Goal: Navigation & Orientation: Understand site structure

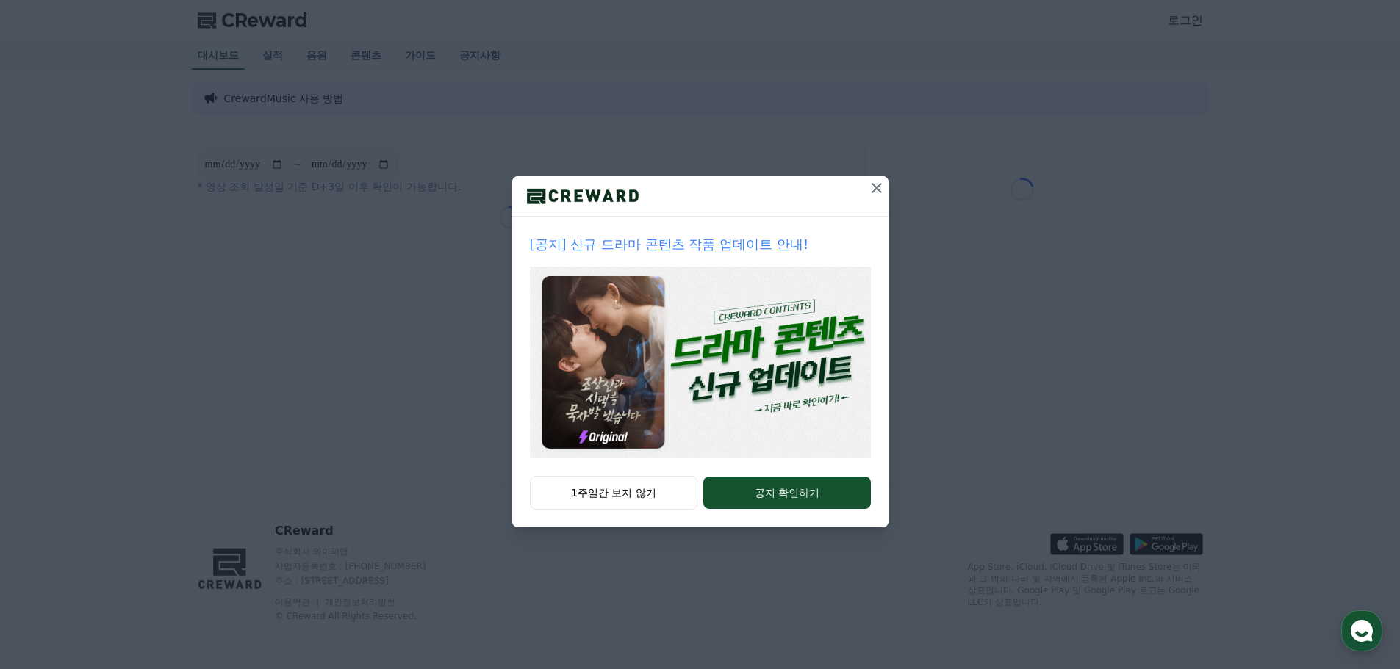
click at [638, 499] on button "1주일간 보지 않기" at bounding box center [614, 493] width 168 height 34
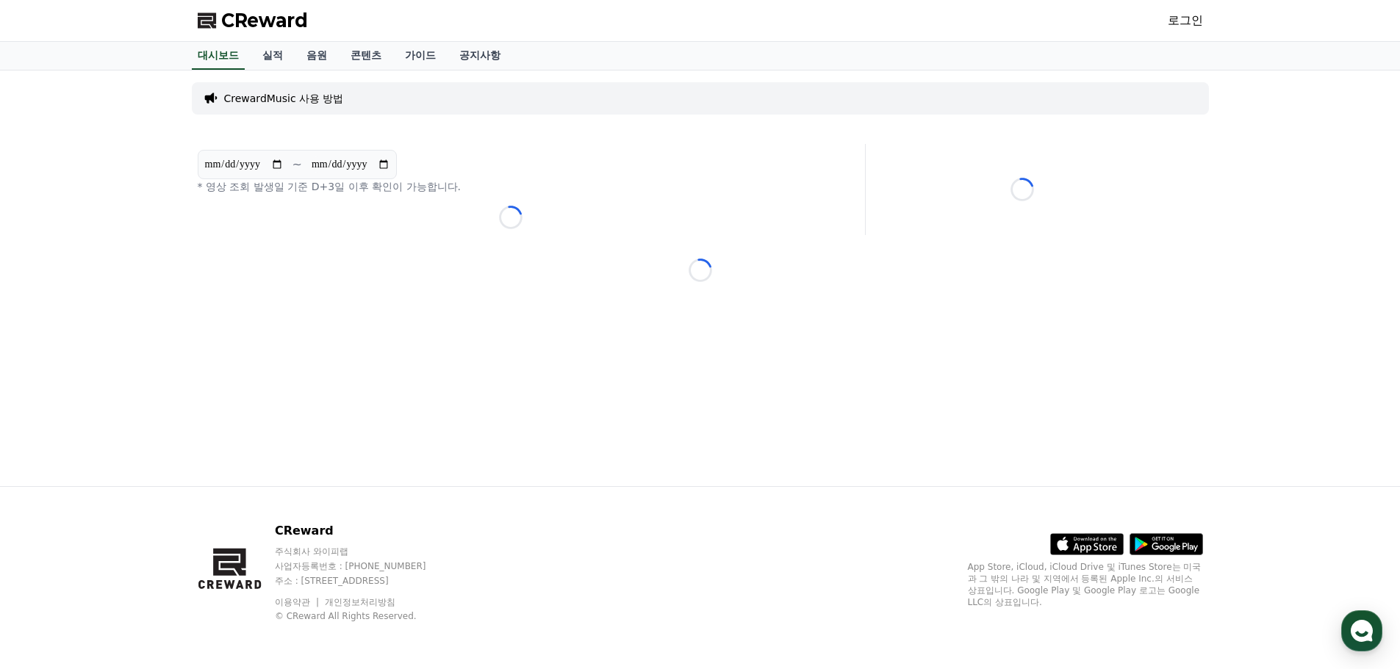
click at [254, 96] on p "CrewardMusic 사용 방법" at bounding box center [284, 98] width 120 height 15
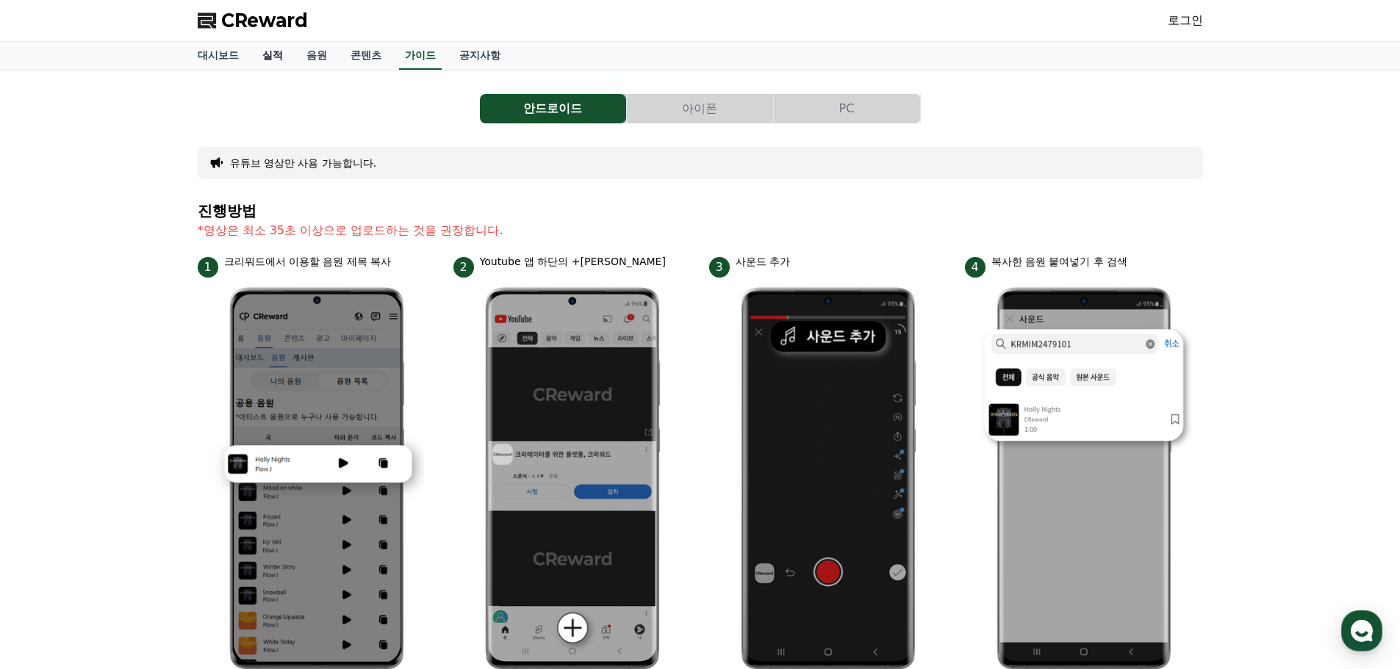
click at [254, 60] on link "실적" at bounding box center [273, 56] width 44 height 28
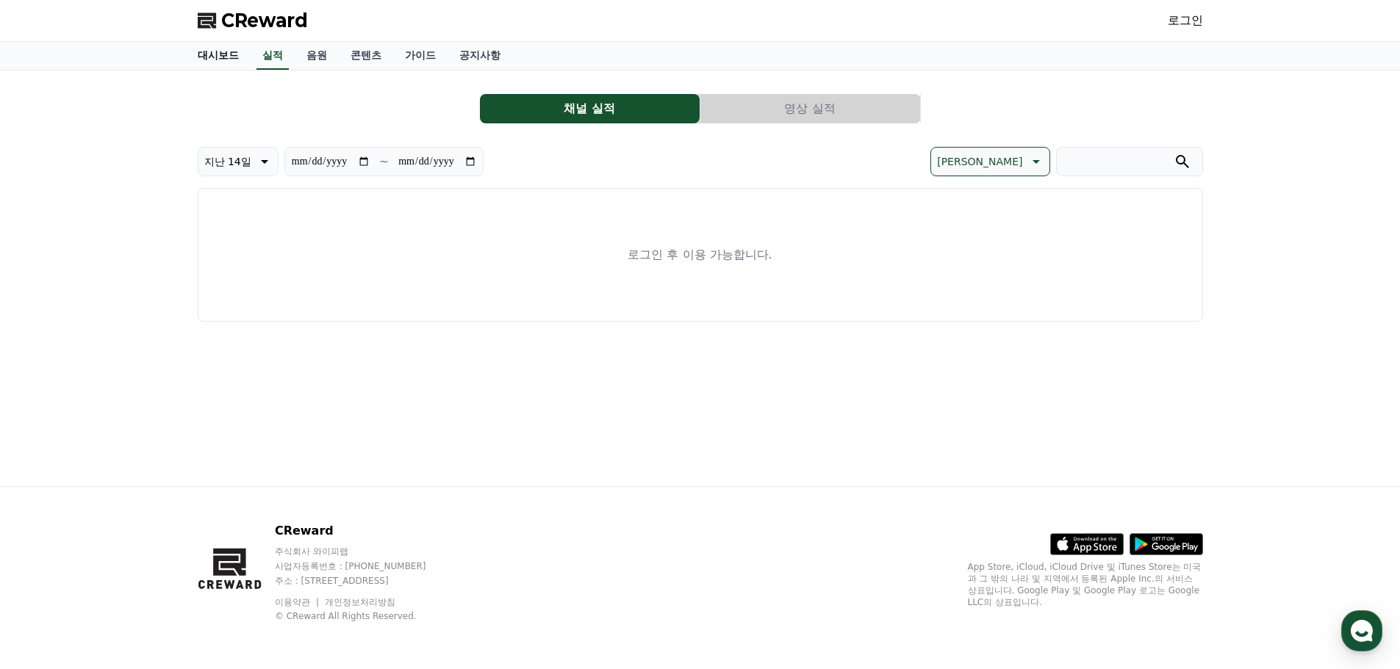
click at [204, 54] on link "대시보드" at bounding box center [218, 56] width 65 height 28
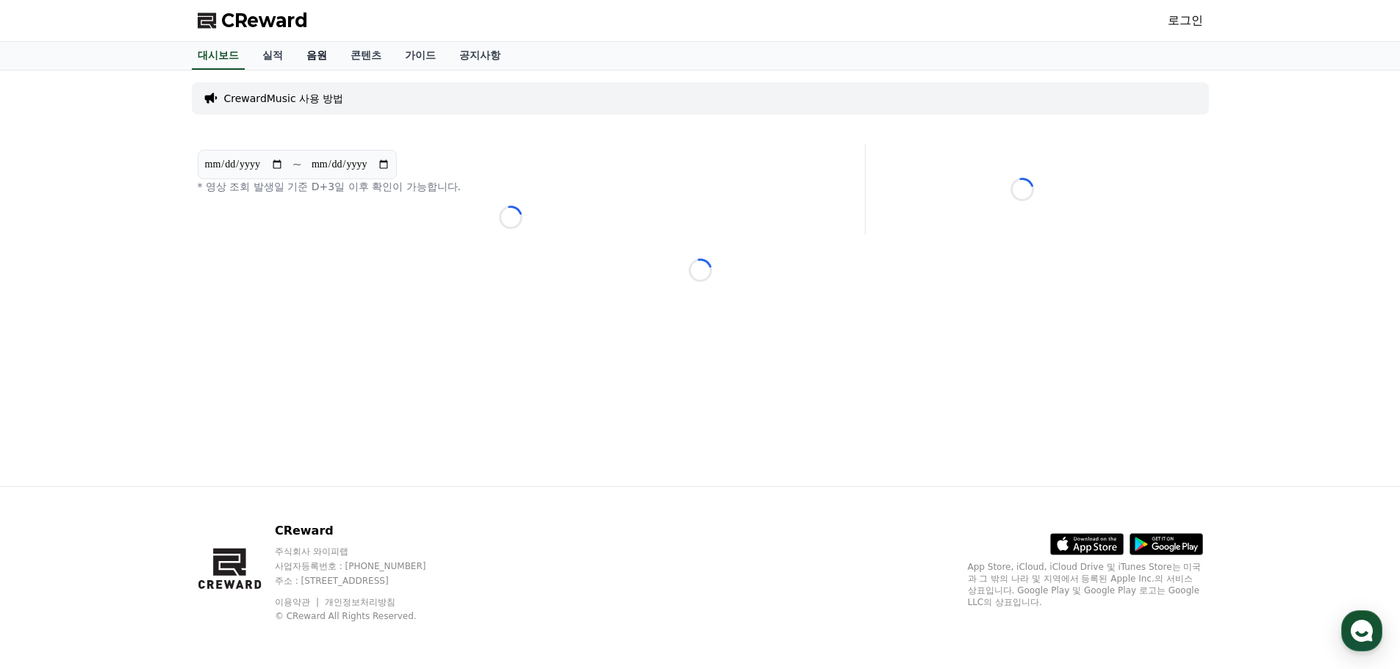
click at [320, 57] on link "음원" at bounding box center [317, 56] width 44 height 28
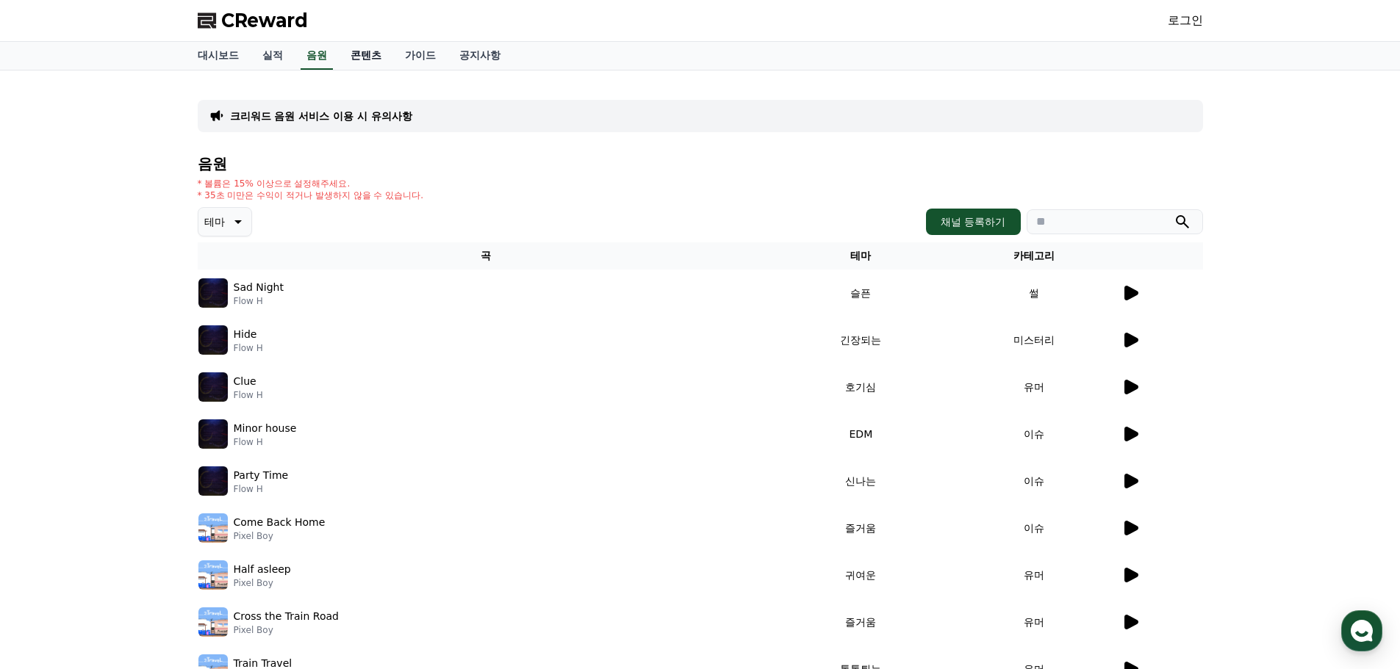
click at [364, 57] on link "콘텐츠" at bounding box center [366, 56] width 54 height 28
